Goal: Find specific page/section: Find specific page/section

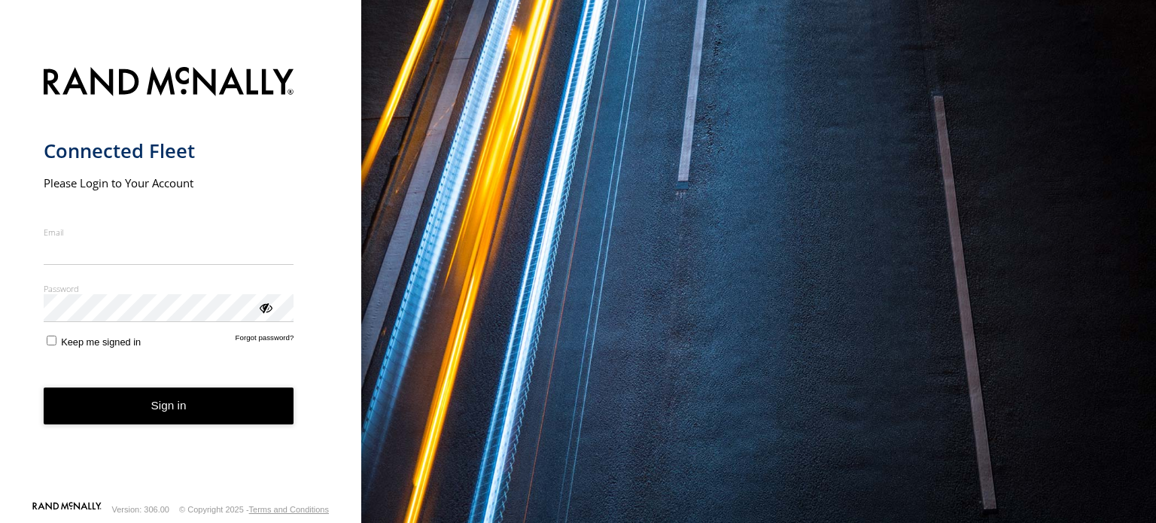
type input "**********"
click at [151, 414] on button "Sign in" at bounding box center [169, 406] width 251 height 37
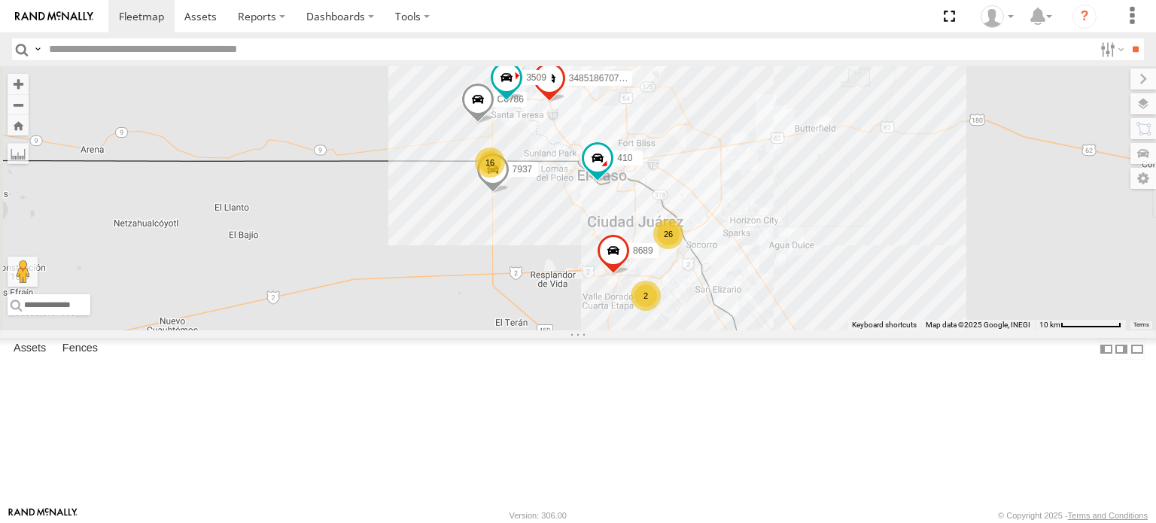
scroll to position [376, 0]
click at [0, 0] on div "FOXCONN" at bounding box center [0, 0] width 0 height 0
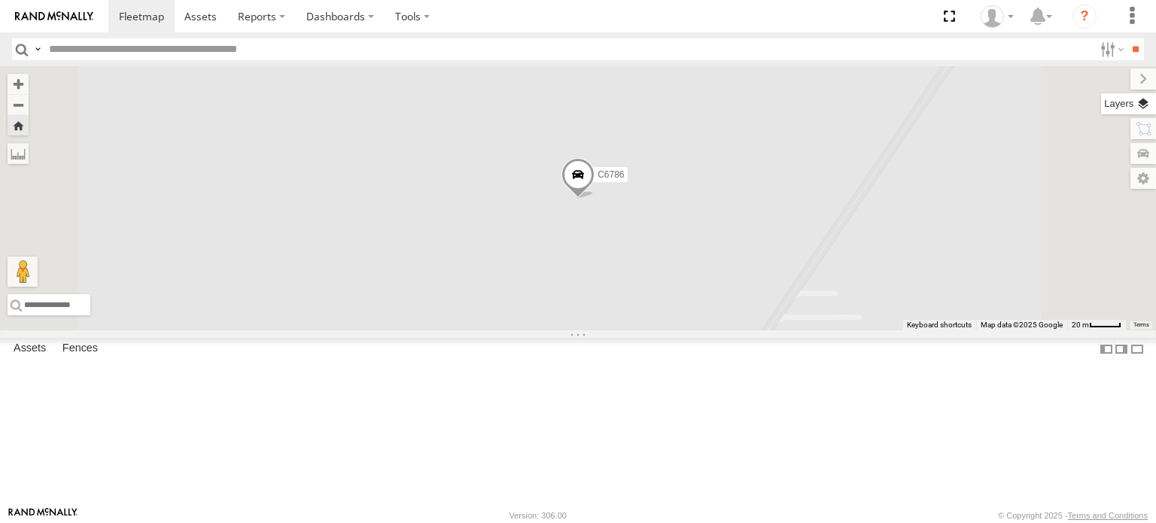
click at [1140, 105] on label at bounding box center [1129, 103] width 55 height 21
click at [0, 0] on span "Mainroads (WA)" at bounding box center [0, 0] width 0 height 0
click at [0, 0] on div "Basemaps" at bounding box center [0, 0] width 0 height 0
click at [0, 0] on span "Basemaps" at bounding box center [0, 0] width 0 height 0
click at [0, 0] on span "Satellite + Roadmap" at bounding box center [0, 0] width 0 height 0
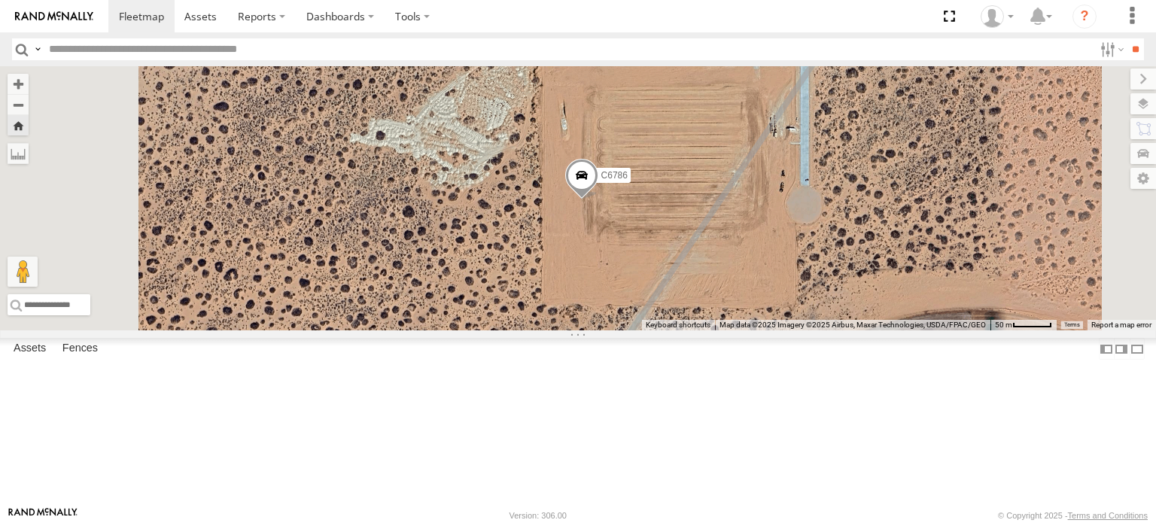
scroll to position [0, 0]
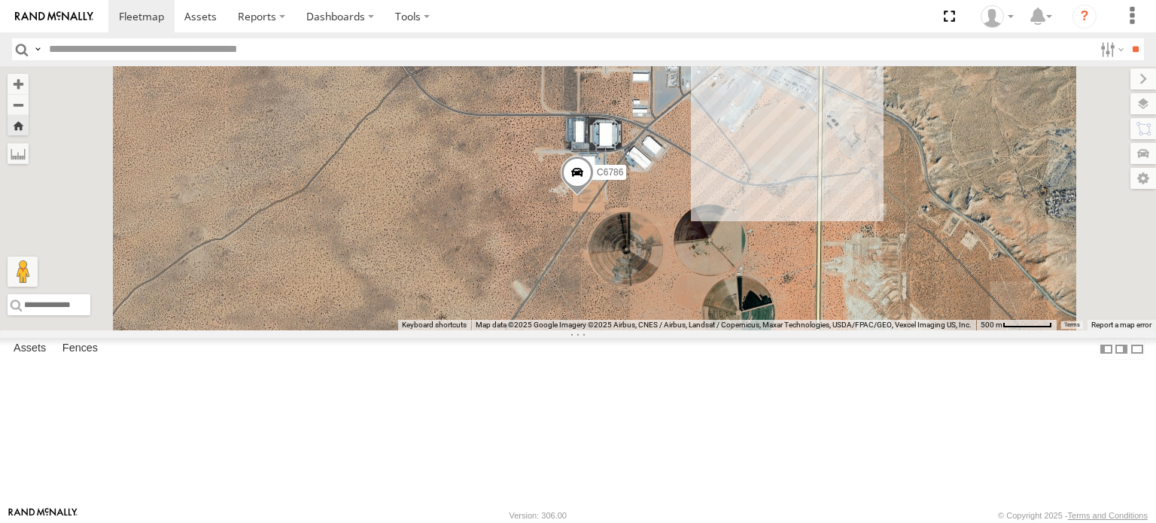
scroll to position [1729, 0]
click at [112, 44] on input "text" at bounding box center [568, 49] width 1051 height 22
type input "***"
click at [0, 0] on div "FOXCONN LOCALES" at bounding box center [0, 0] width 0 height 0
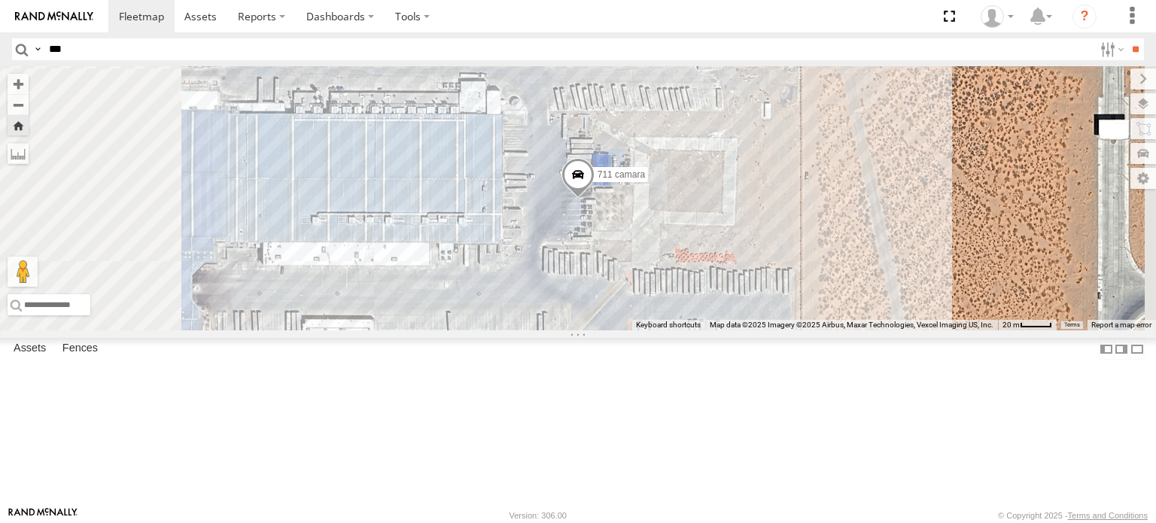
click at [0, 0] on div "FOXCONN" at bounding box center [0, 0] width 0 height 0
